Goal: Navigation & Orientation: Go to known website

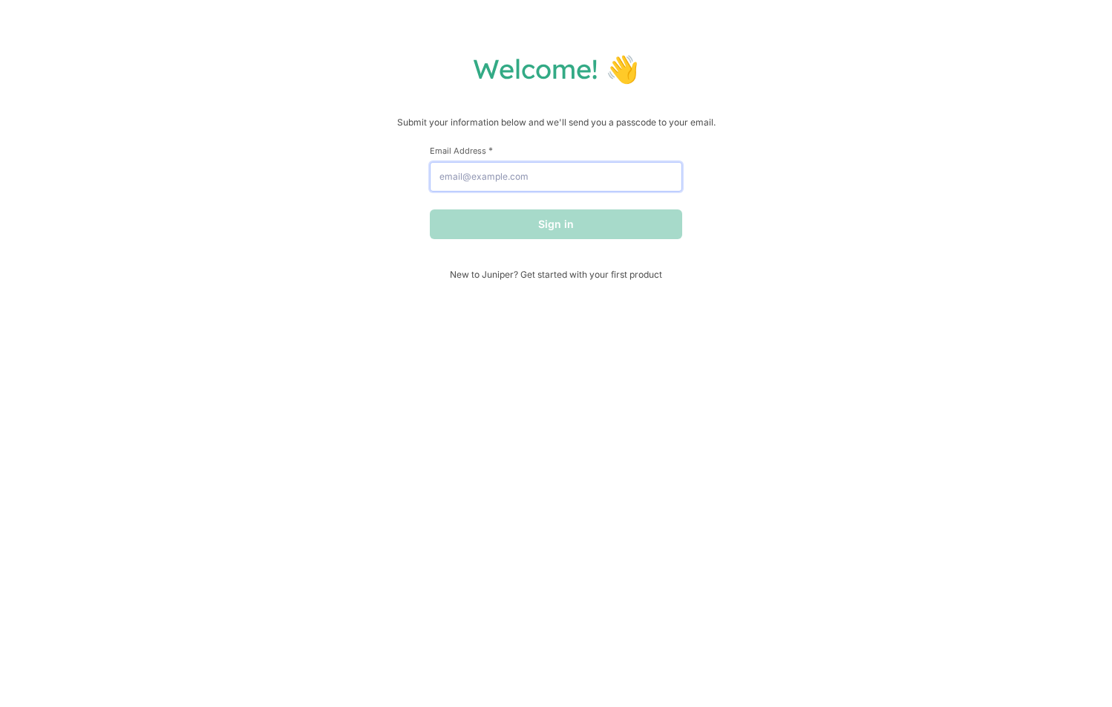
click at [529, 188] on input "Email Address *" at bounding box center [556, 177] width 252 height 30
type input "[EMAIL_ADDRESS][DOMAIN_NAME]"
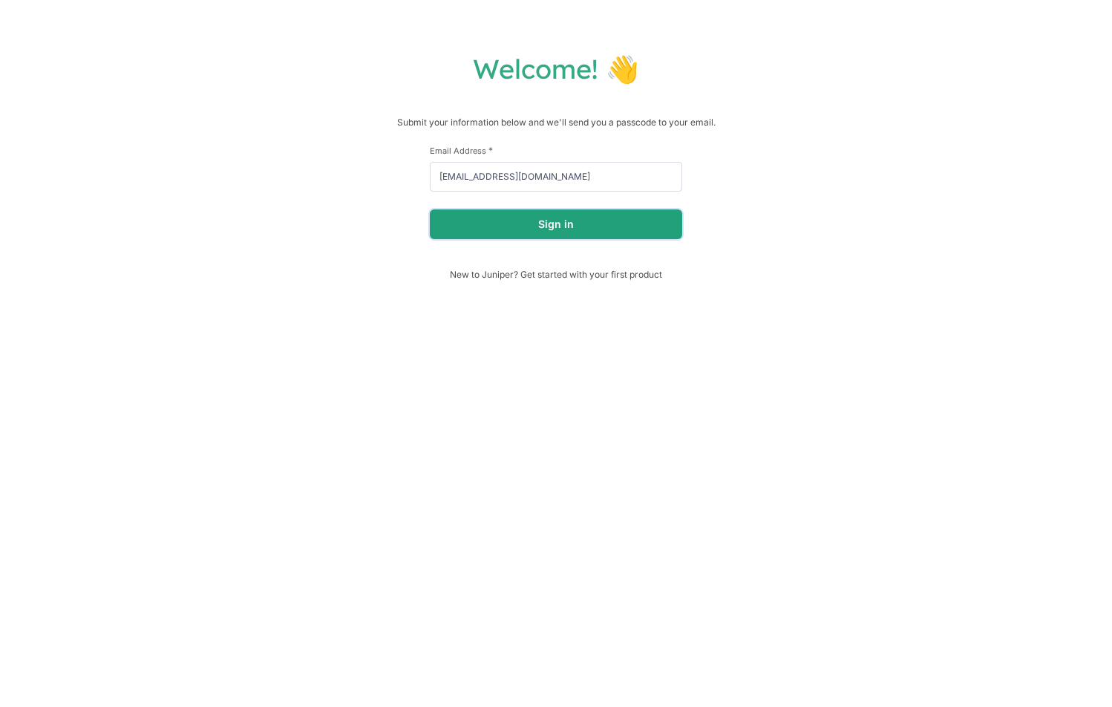
click at [557, 232] on button "Sign in" at bounding box center [556, 224] width 252 height 30
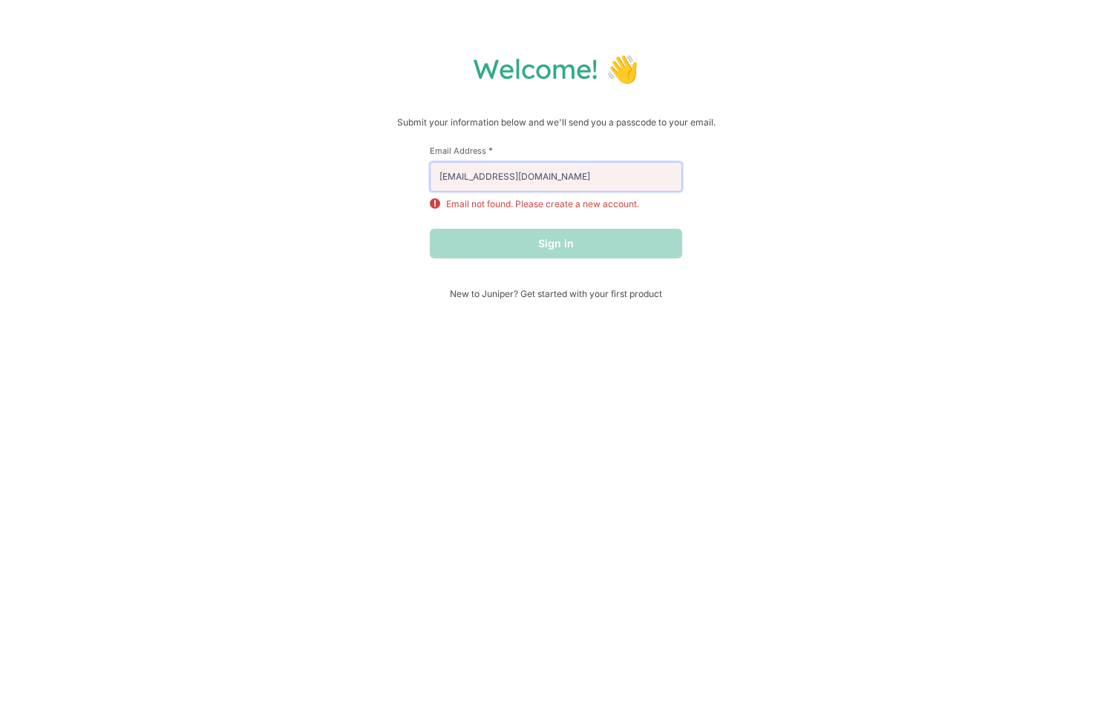
click at [490, 177] on input "[EMAIL_ADDRESS][DOMAIN_NAME]" at bounding box center [556, 177] width 252 height 30
drag, startPoint x: 586, startPoint y: 177, endPoint x: 347, endPoint y: 177, distance: 239.1
click at [347, 177] on div "Welcome! 👋 Submit your information below and we'll send you a passcode to your …" at bounding box center [556, 175] width 1082 height 247
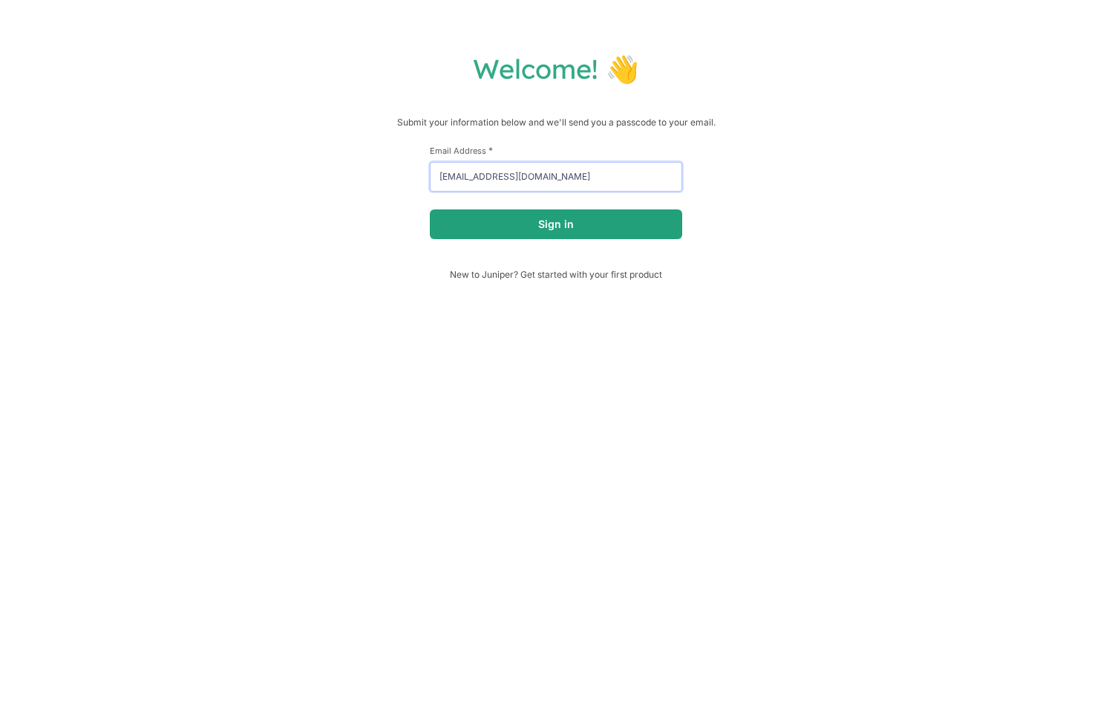
type input "[EMAIL_ADDRESS][DOMAIN_NAME]"
click at [477, 235] on button "Sign in" at bounding box center [556, 224] width 252 height 30
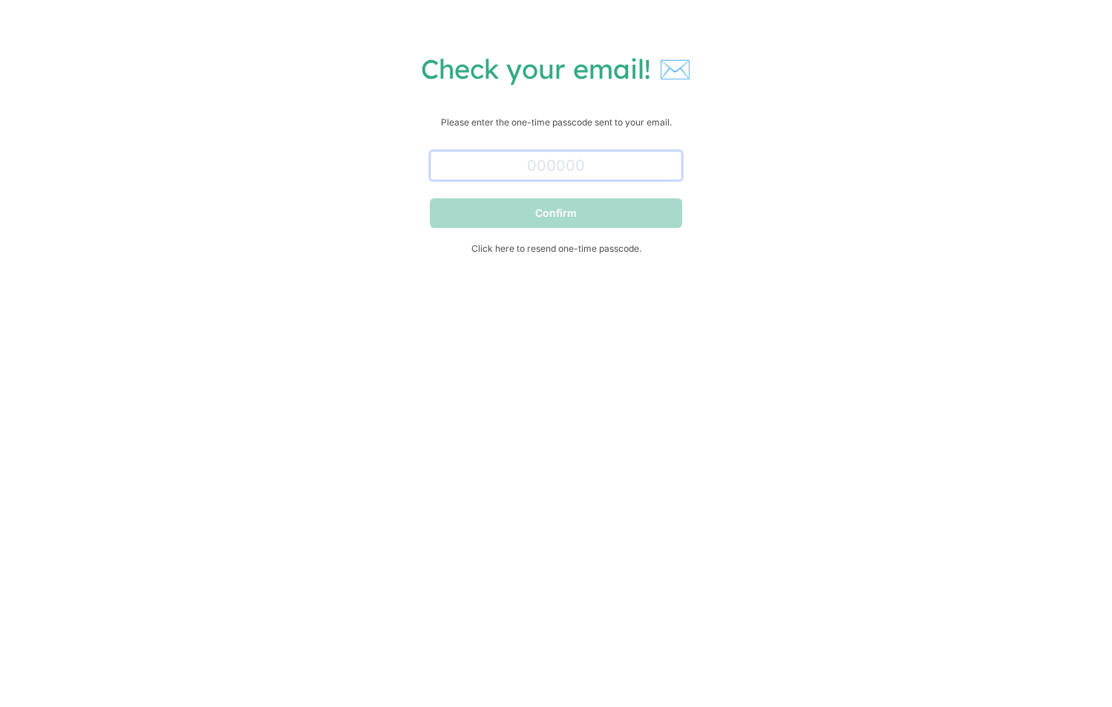
click at [467, 177] on input "text" at bounding box center [556, 166] width 252 height 30
paste input "189944"
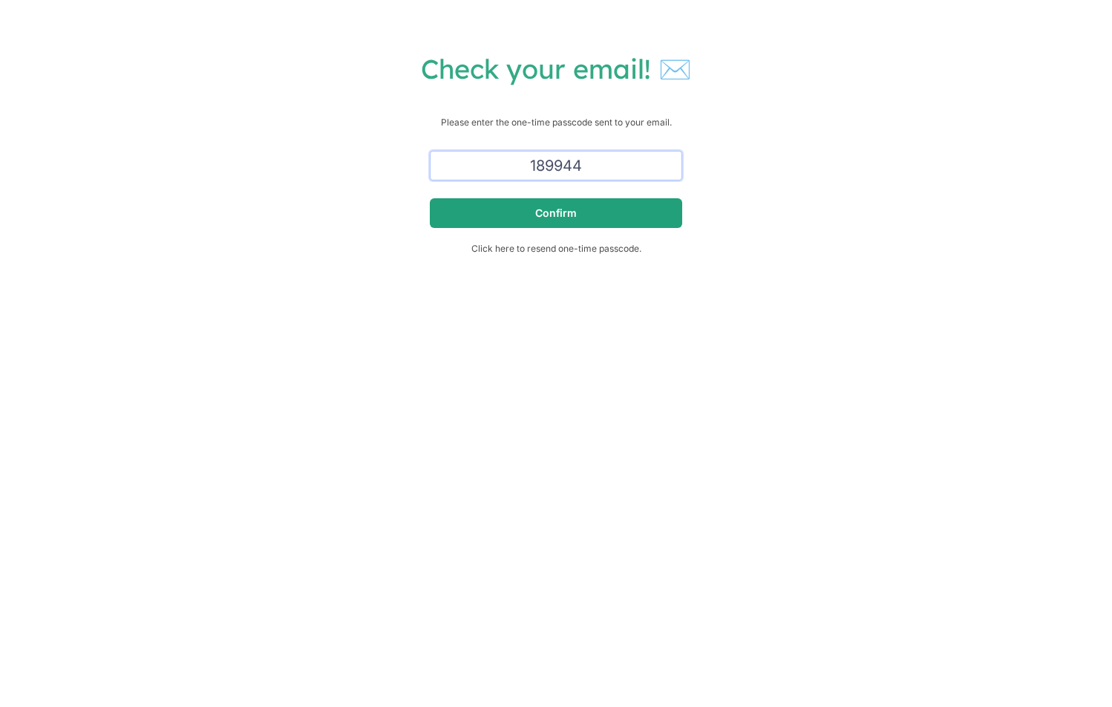
type input "189944"
click at [480, 216] on button "Confirm" at bounding box center [556, 213] width 252 height 30
